Goal: Understand process/instructions

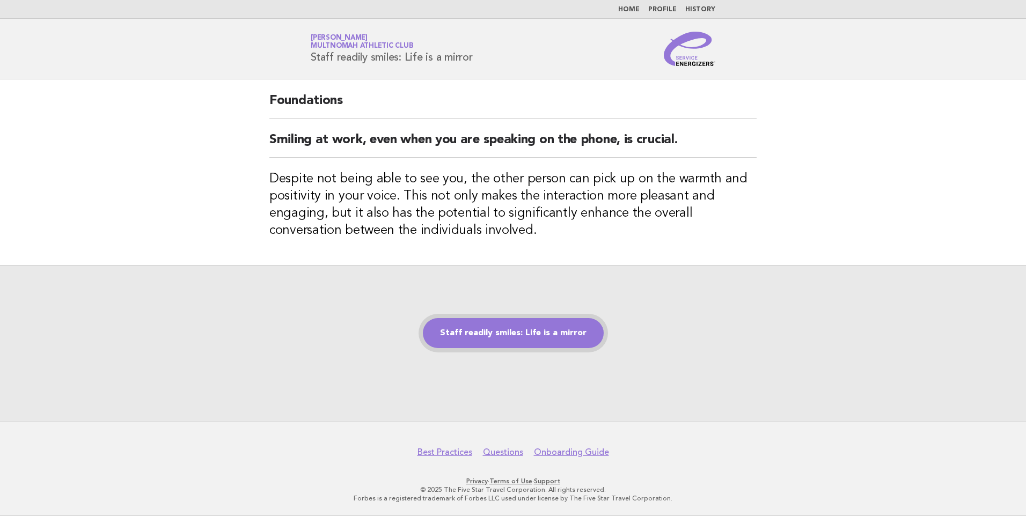
click at [520, 334] on link "Staff readily smiles: Life is a mirror" at bounding box center [513, 333] width 181 height 30
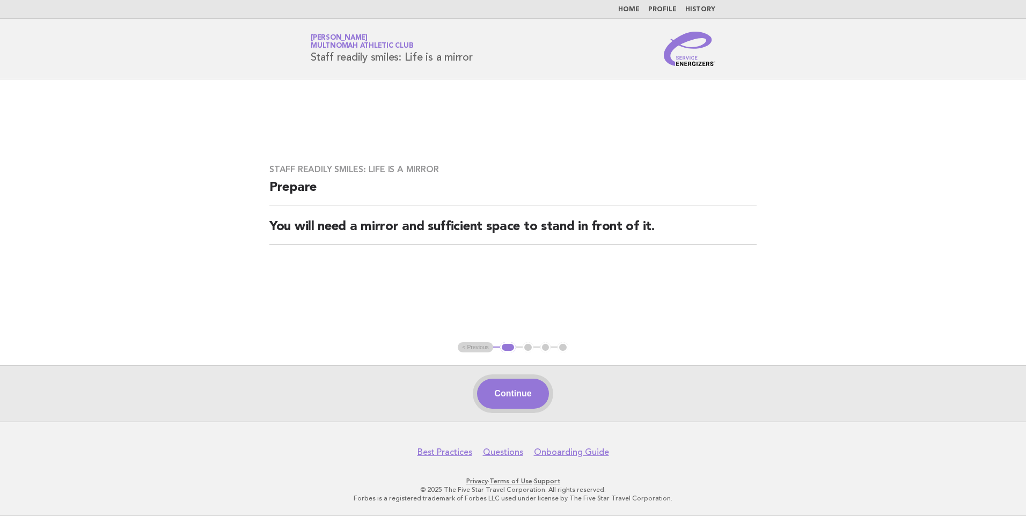
click at [512, 387] on button "Continue" at bounding box center [512, 394] width 71 height 30
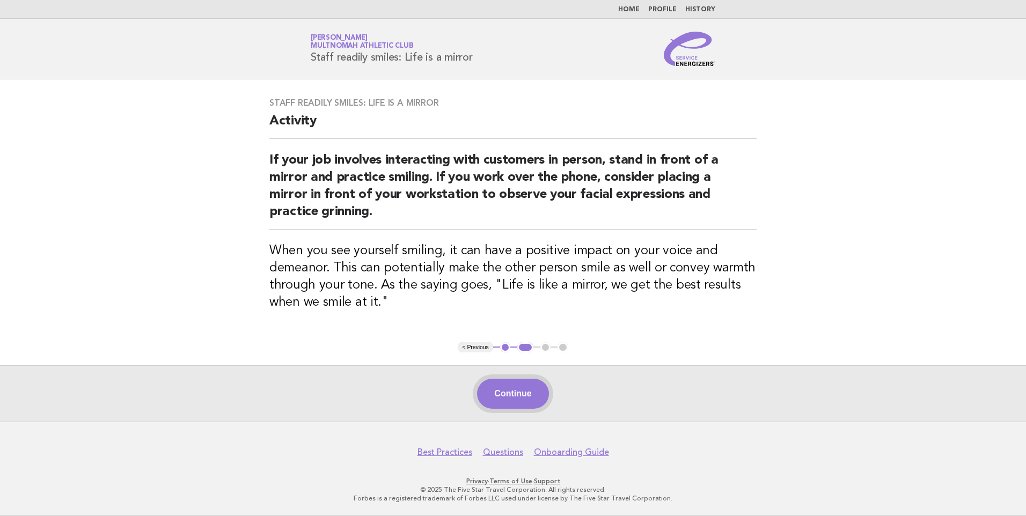
click at [510, 383] on button "Continue" at bounding box center [512, 394] width 71 height 30
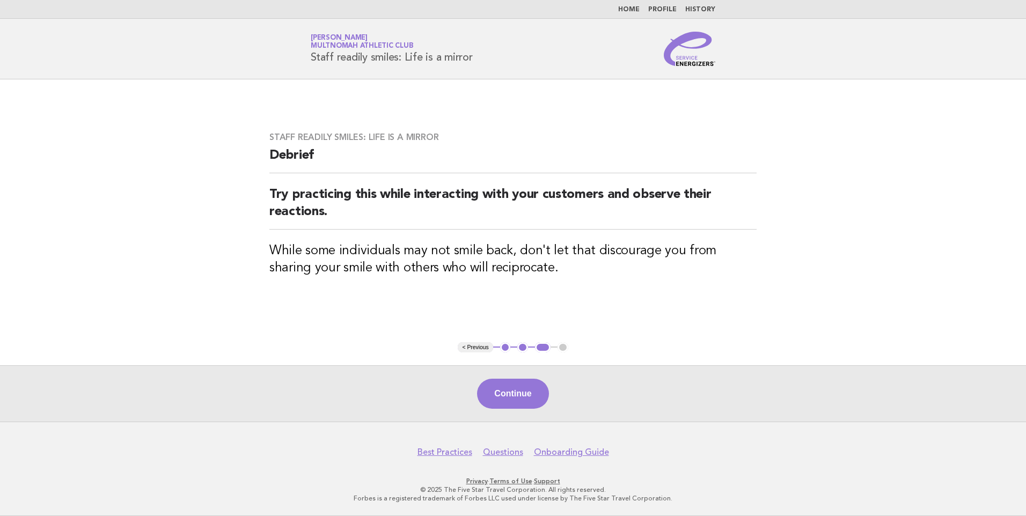
click at [526, 396] on button "Continue" at bounding box center [512, 394] width 71 height 30
